Goal: Information Seeking & Learning: Learn about a topic

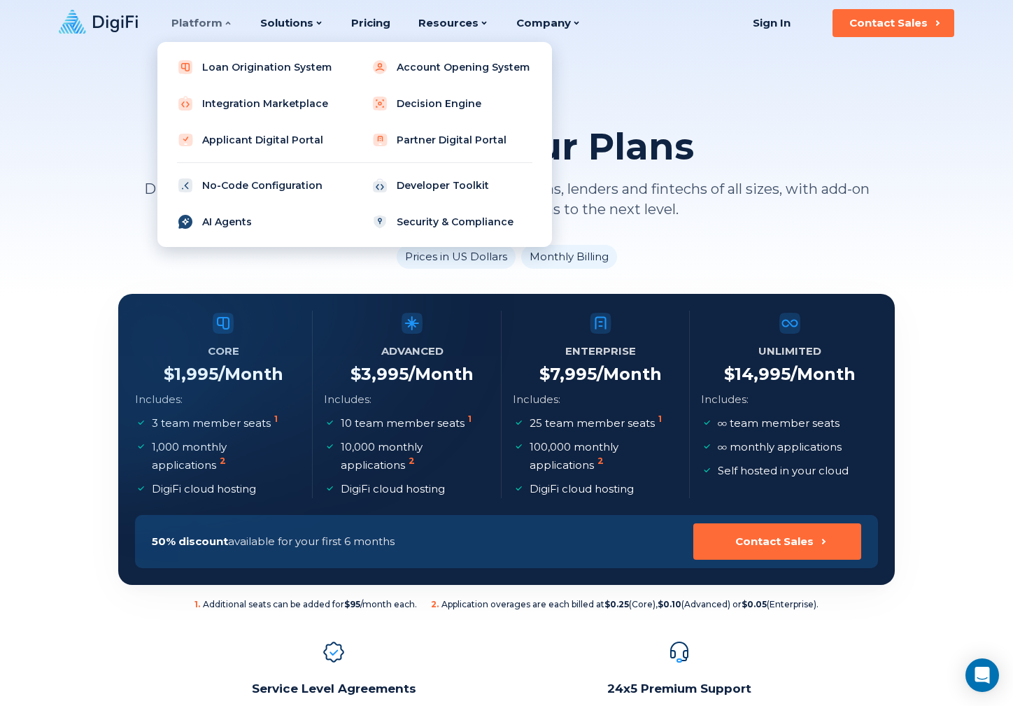
click at [219, 220] on link "AI Agents" at bounding box center [258, 222] width 178 height 28
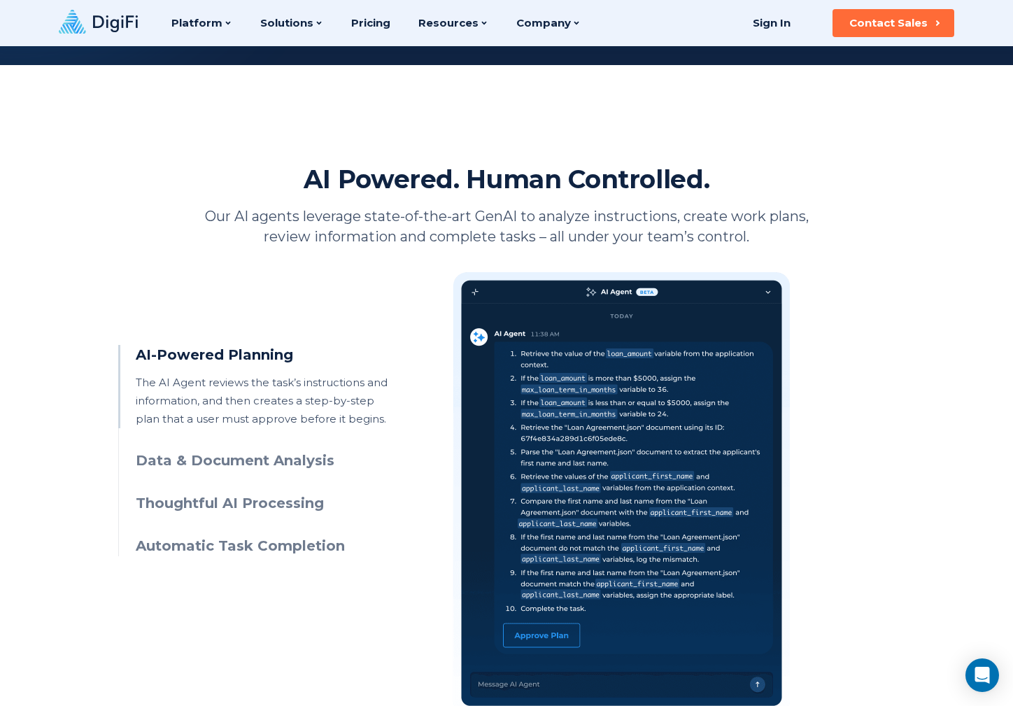
scroll to position [466, 0]
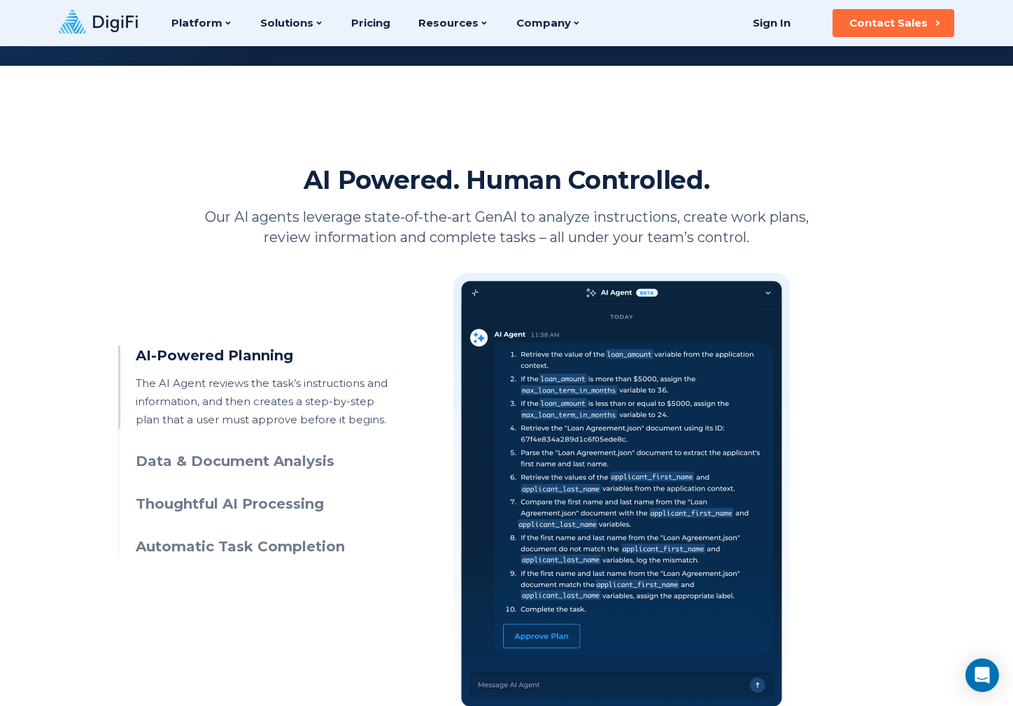
click at [278, 455] on h3 "Data & Document Analysis" at bounding box center [263, 461] width 254 height 20
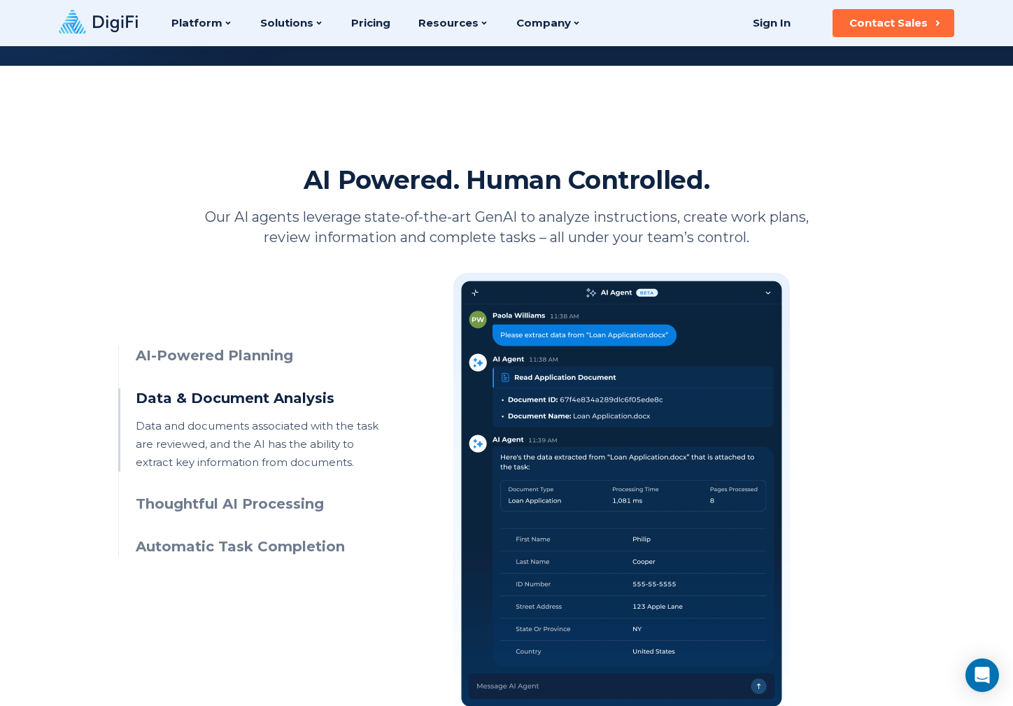
click at [275, 500] on h3 "Thoughtful AI Processing" at bounding box center [263, 504] width 254 height 20
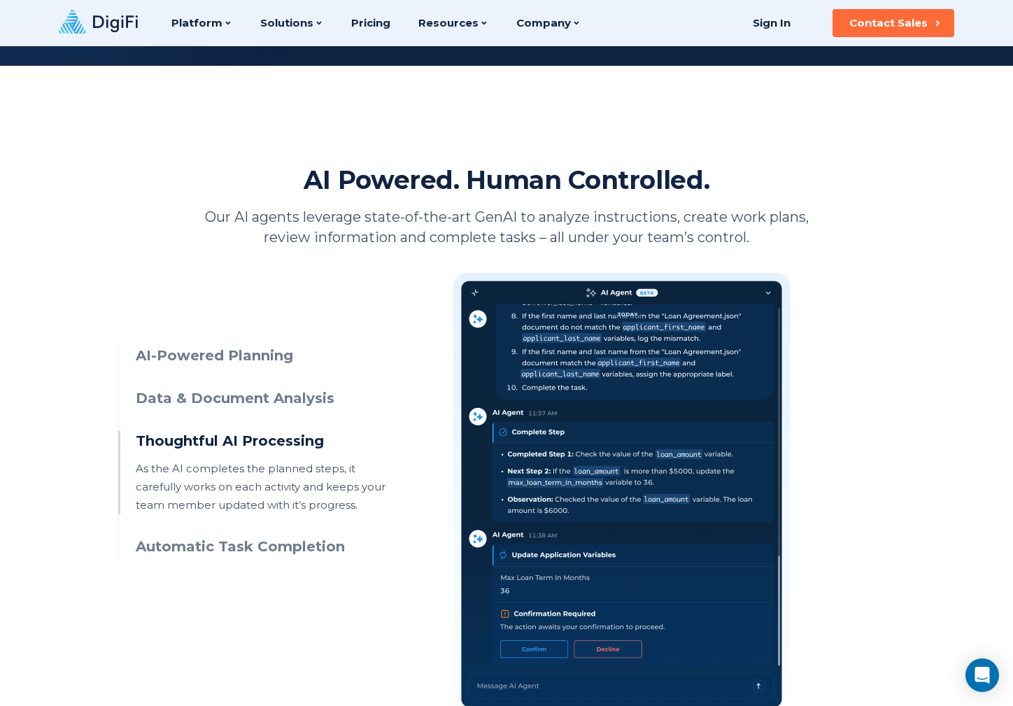
click at [280, 549] on h3 "Automatic Task Completion" at bounding box center [263, 547] width 254 height 20
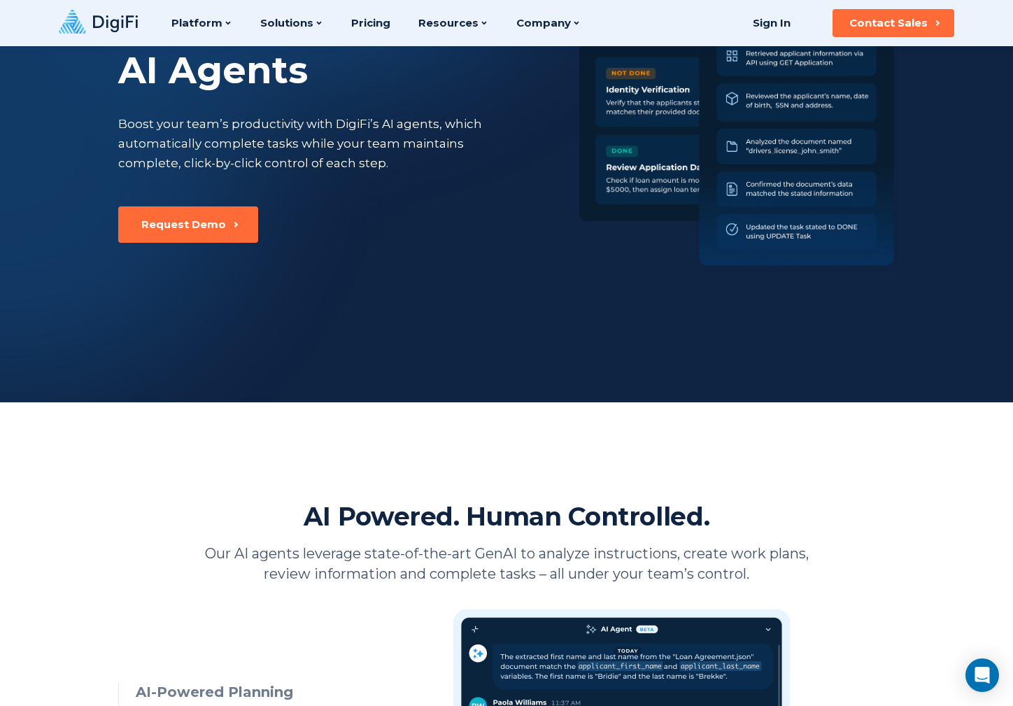
scroll to position [0, 0]
